Goal: Transaction & Acquisition: Purchase product/service

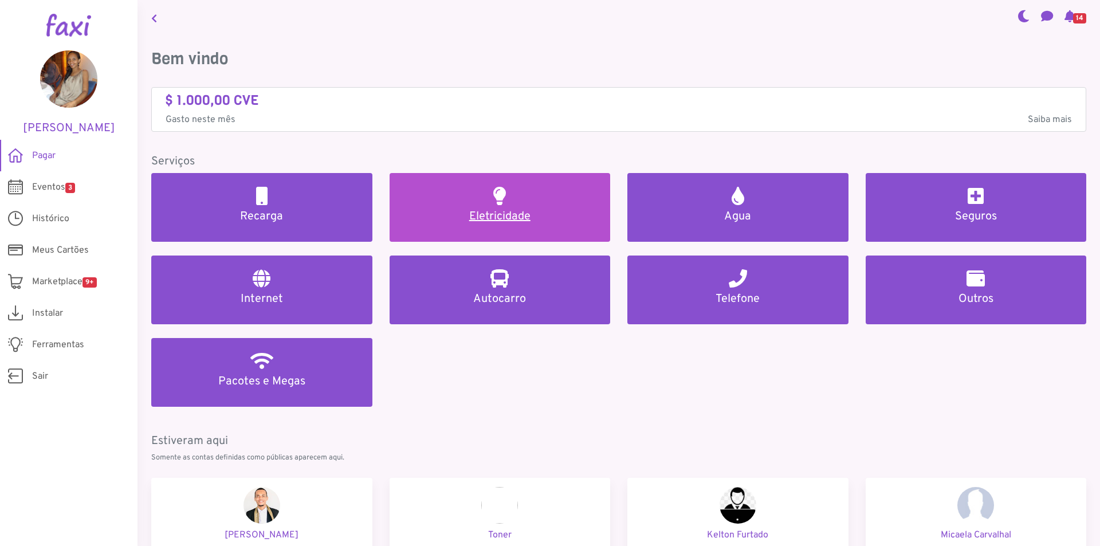
click at [458, 202] on link "Eletricidade" at bounding box center [500, 207] width 221 height 69
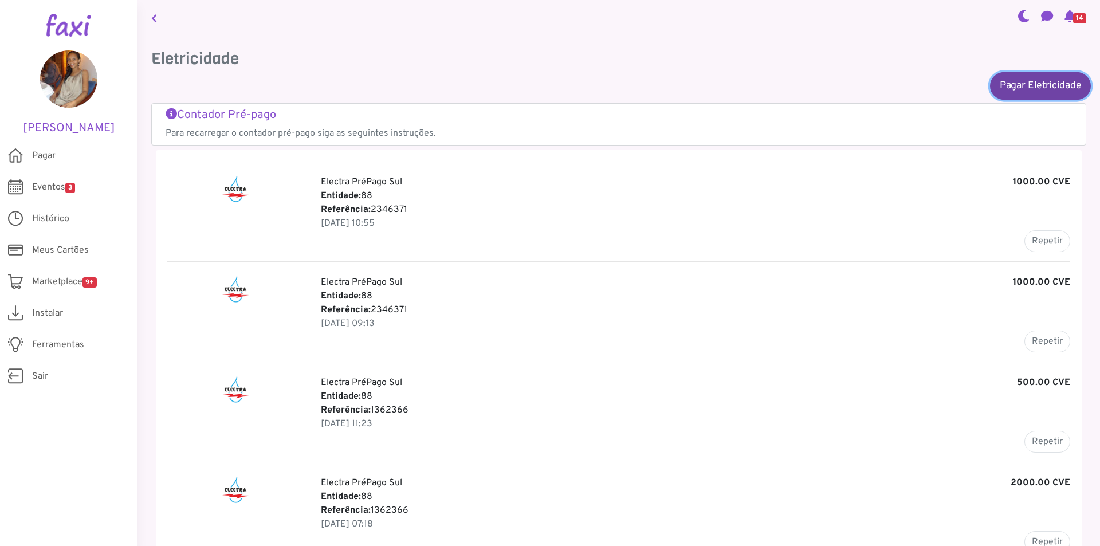
click at [1021, 80] on link "Pagar Eletricidade" at bounding box center [1040, 86] width 101 height 28
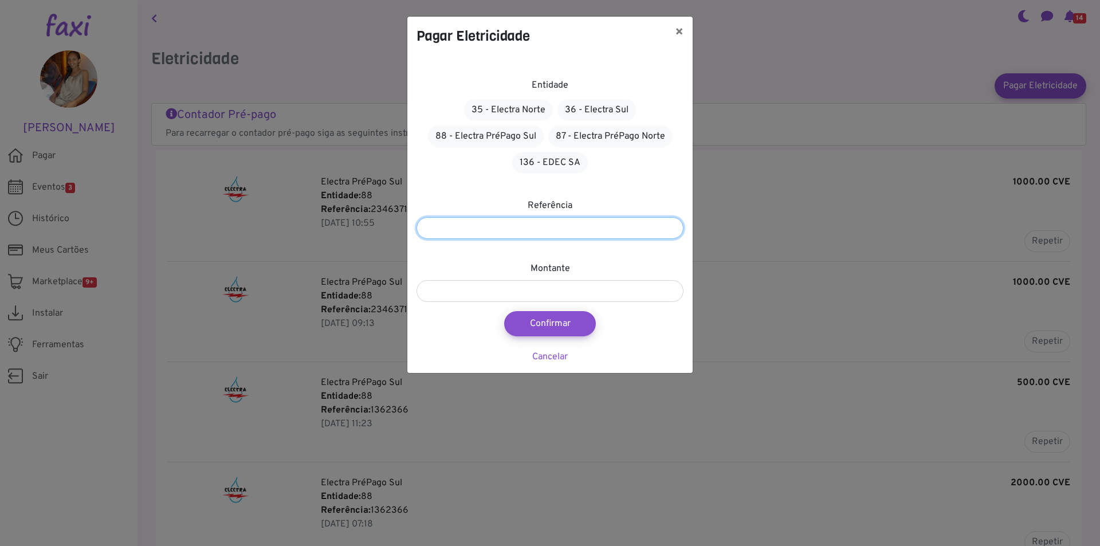
click at [576, 229] on input "number" at bounding box center [550, 228] width 267 height 22
click at [681, 32] on button "×" at bounding box center [679, 33] width 27 height 32
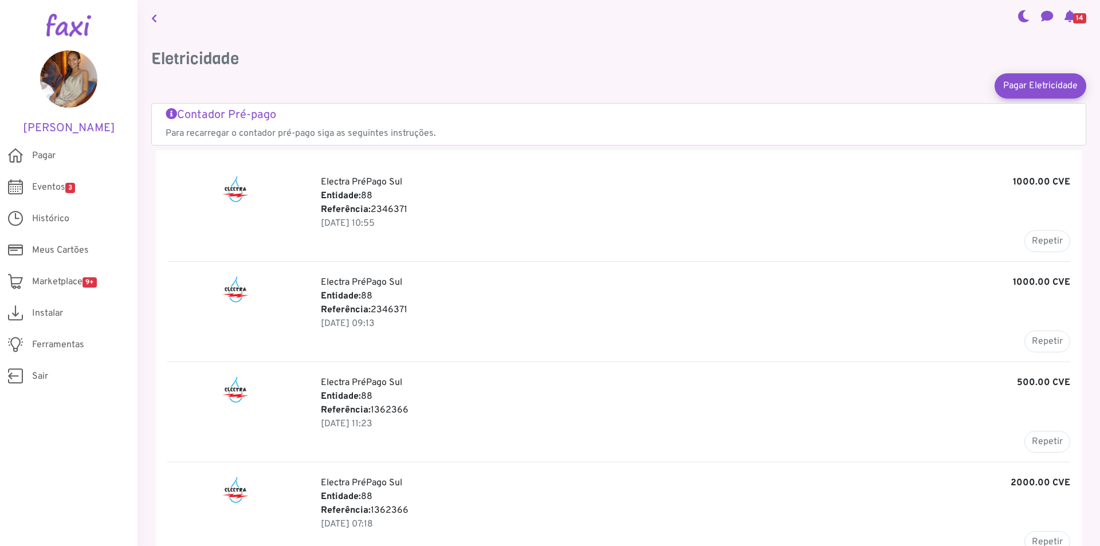
click at [155, 18] on icon at bounding box center [154, 18] width 6 height 9
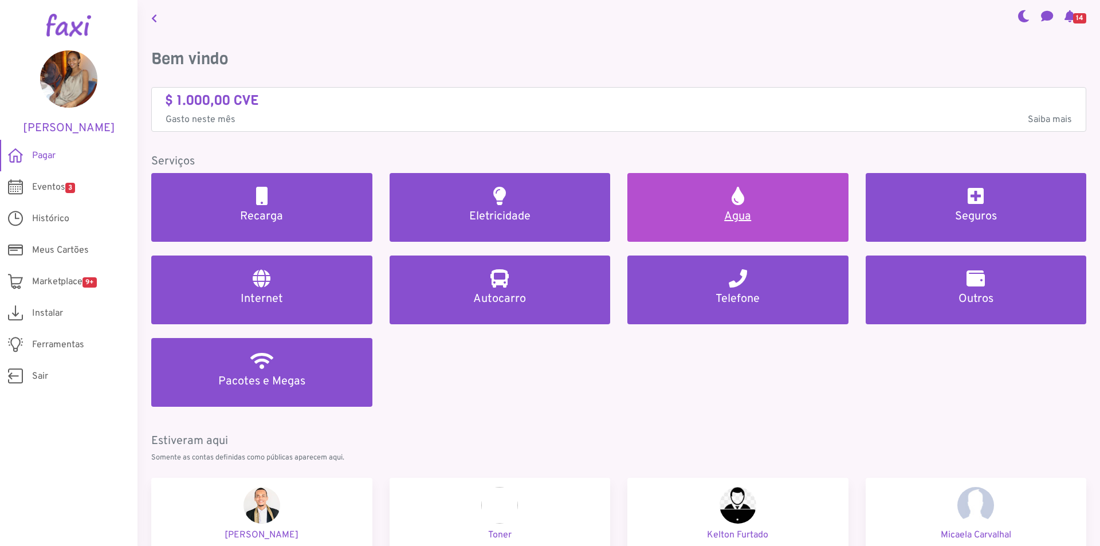
click at [732, 201] on h2 at bounding box center [738, 196] width 13 height 18
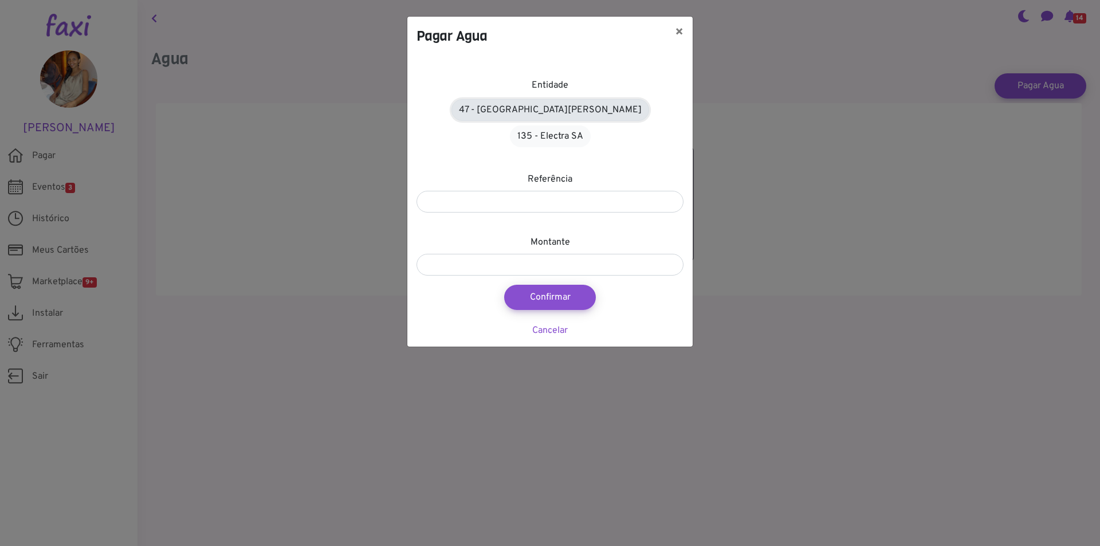
click at [499, 111] on link "47 - [GEOGRAPHIC_DATA][PERSON_NAME]" at bounding box center [551, 110] width 198 height 22
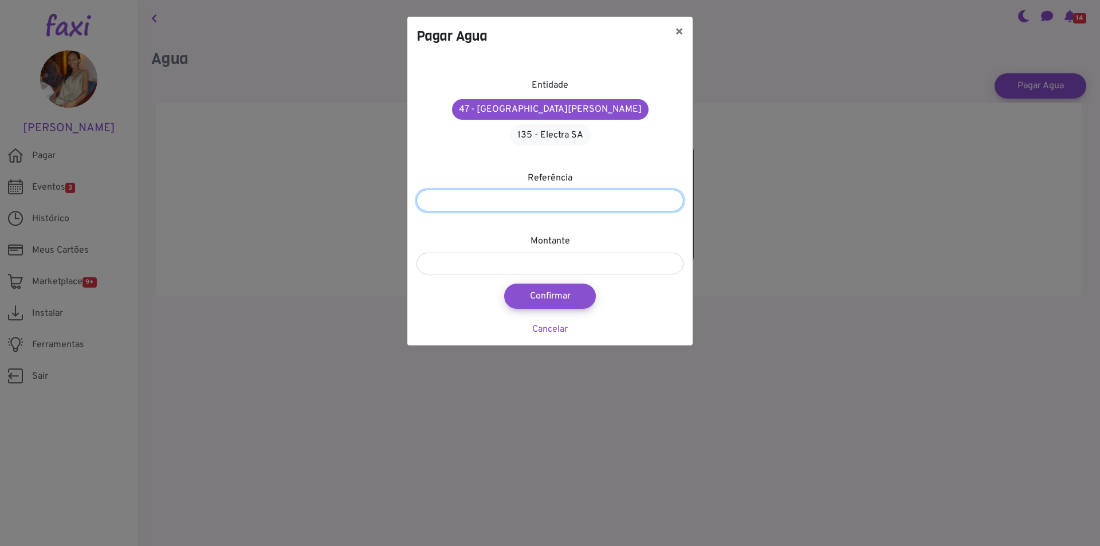
click at [578, 190] on input "number" at bounding box center [550, 201] width 267 height 22
type input "*********"
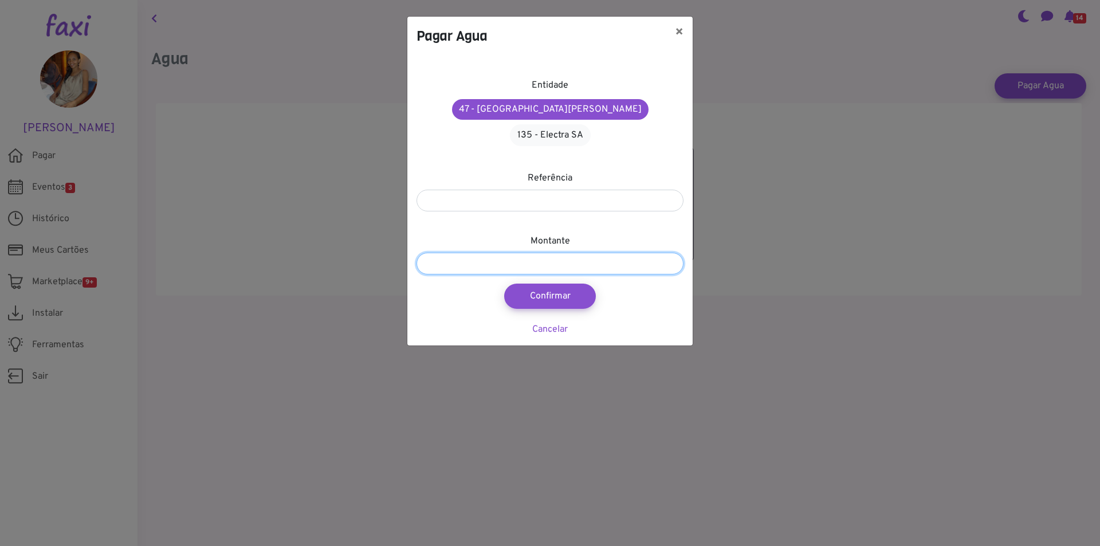
click at [512, 253] on input "number" at bounding box center [550, 264] width 267 height 22
type input "****"
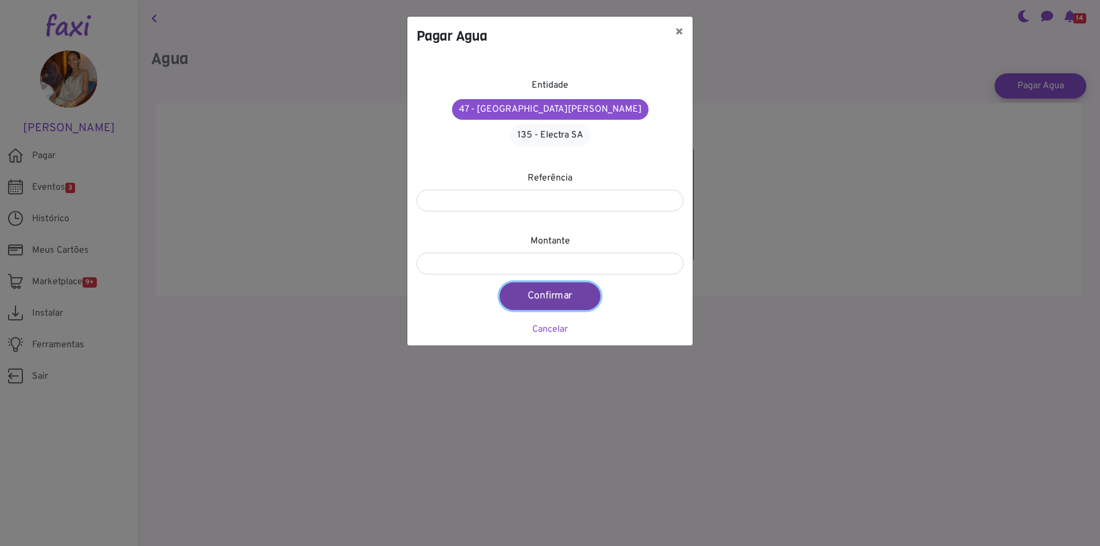
click at [531, 282] on button "Confirmar" at bounding box center [550, 296] width 101 height 28
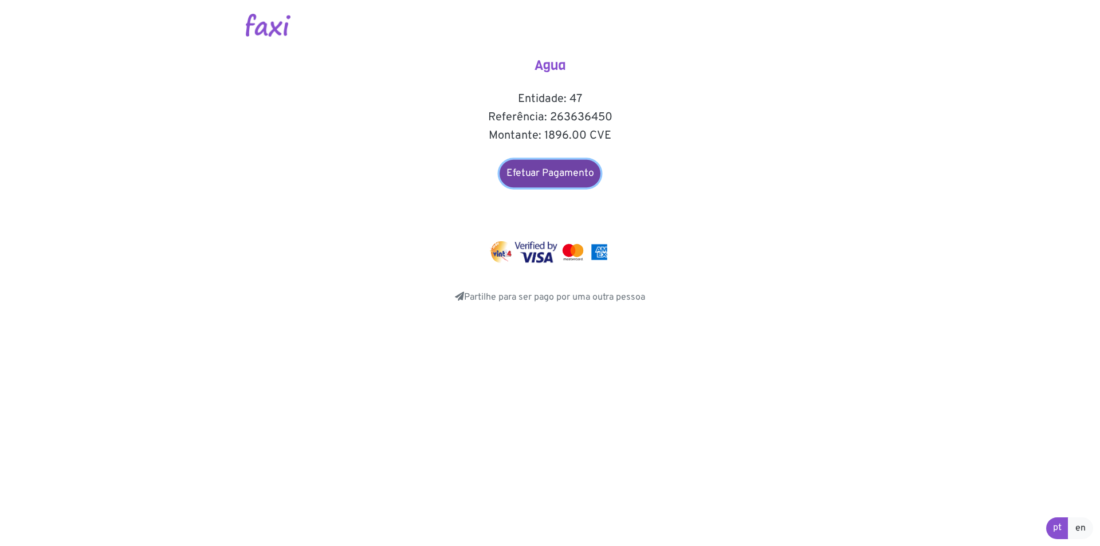
click at [532, 173] on link "Efetuar Pagamento" at bounding box center [550, 174] width 101 height 28
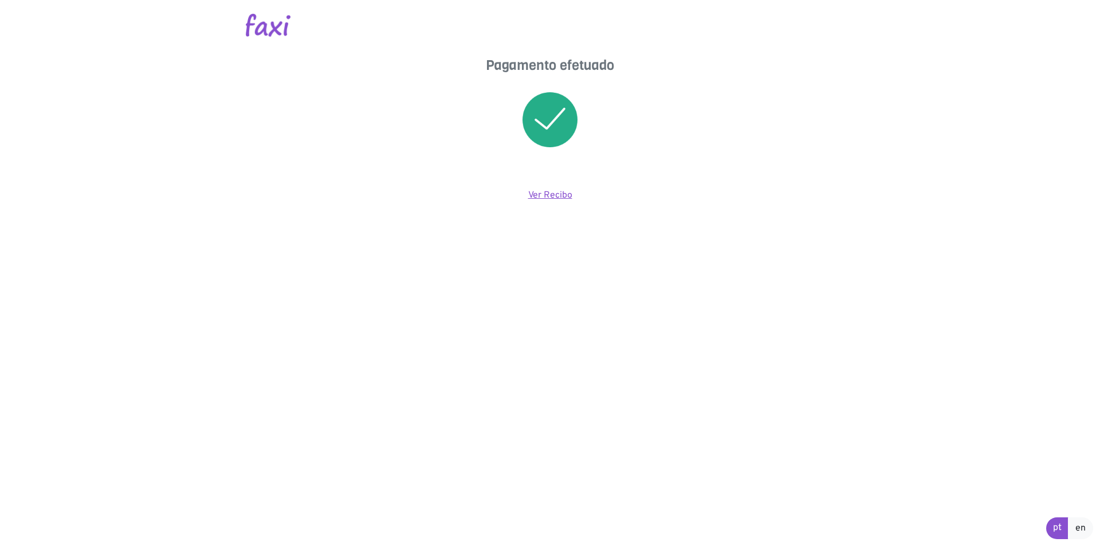
click at [541, 194] on link "Ver Recibo" at bounding box center [550, 195] width 44 height 11
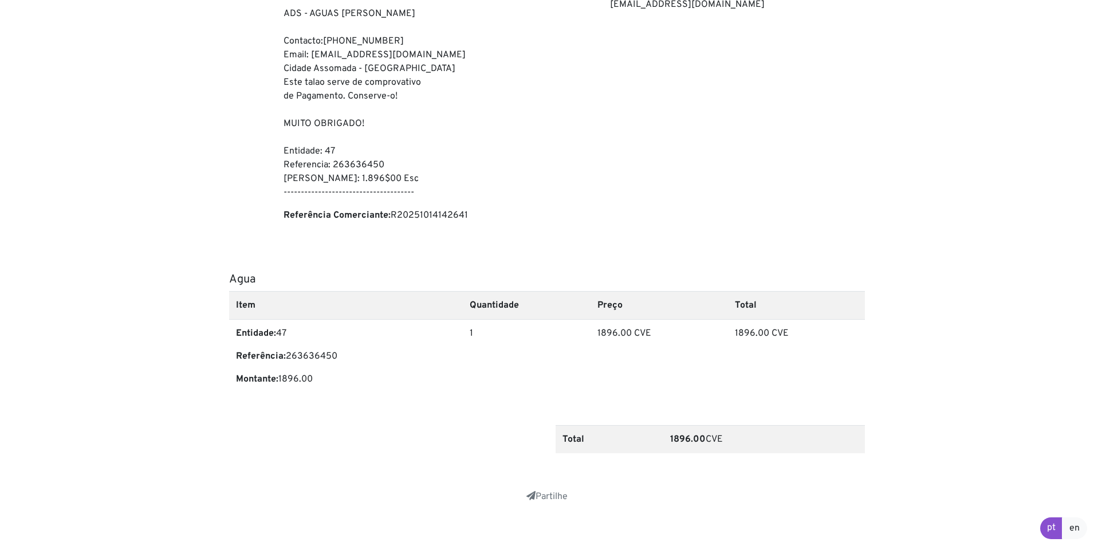
scroll to position [229, 0]
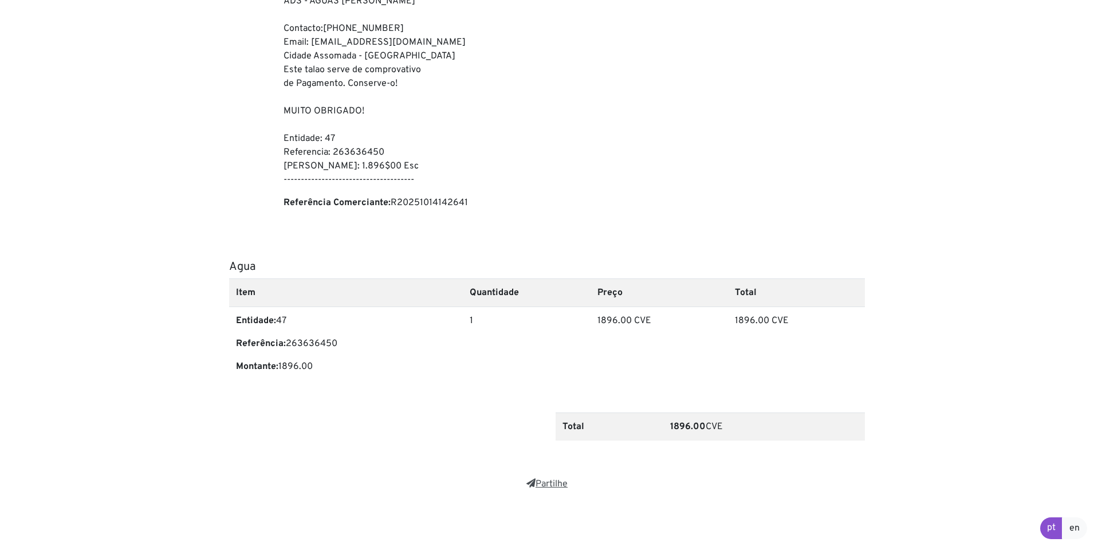
click at [547, 483] on link "Partilhe" at bounding box center [547, 483] width 41 height 11
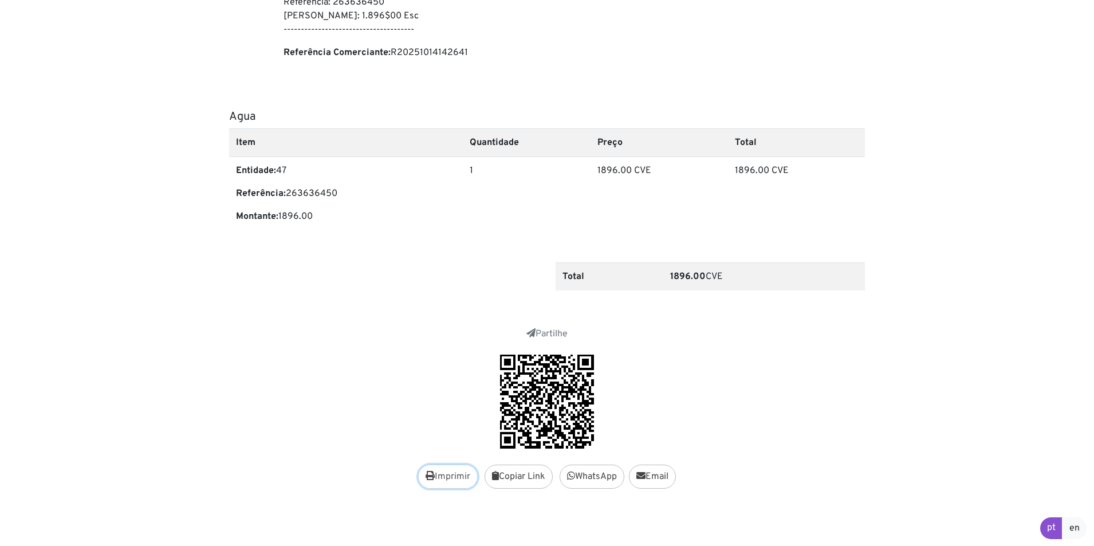
click at [456, 480] on button "Imprimir" at bounding box center [448, 477] width 60 height 24
click at [652, 473] on link "Email" at bounding box center [652, 477] width 47 height 24
click at [512, 480] on button "Copiar Link" at bounding box center [519, 477] width 68 height 24
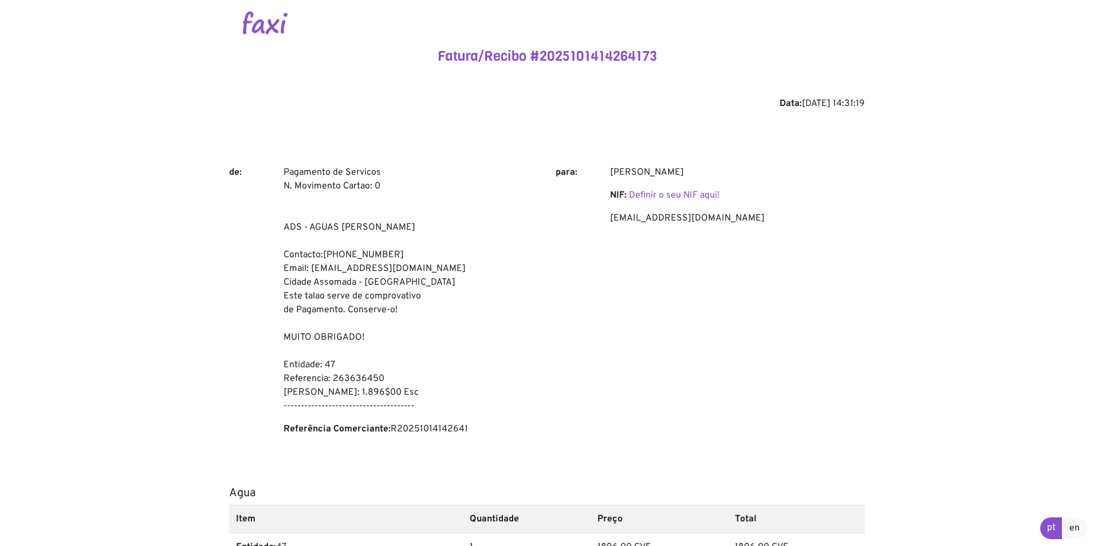
scroll to position [0, 0]
